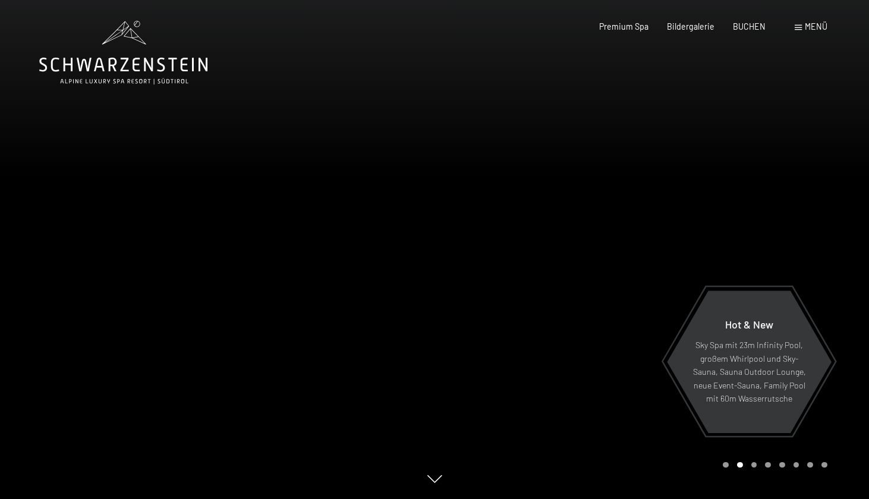
click at [811, 26] on span "Menü" at bounding box center [816, 26] width 23 height 10
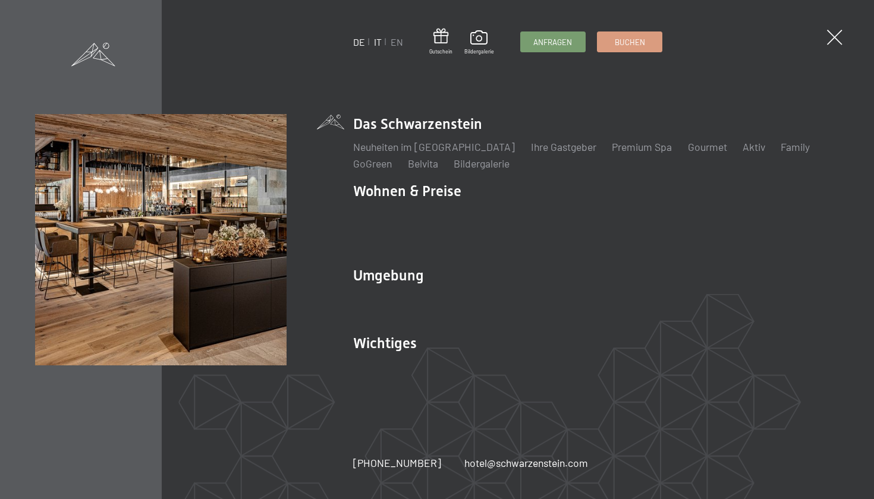
click at [377, 45] on link "IT" at bounding box center [378, 41] width 8 height 11
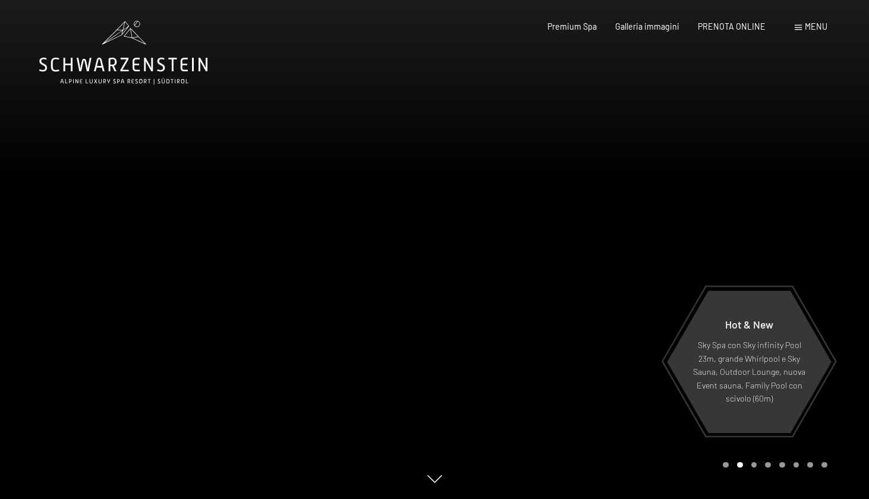
click at [811, 25] on span "Menu" at bounding box center [816, 26] width 23 height 10
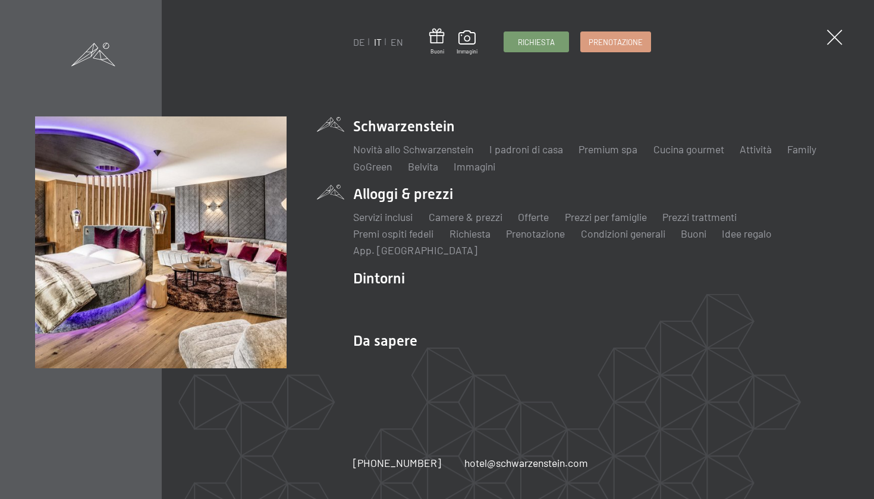
click at [414, 187] on li "Alloggi & prezzi Servizi inclusi Camere & prezzi Lista Offerte Lista Prezzi per…" at bounding box center [596, 221] width 486 height 74
click at [412, 194] on li "Alloggi & prezzi Servizi inclusi Camere & prezzi Lista Offerte Lista Prezzi per…" at bounding box center [596, 221] width 486 height 74
click at [475, 218] on link "Camere & prezzi" at bounding box center [466, 216] width 74 height 13
